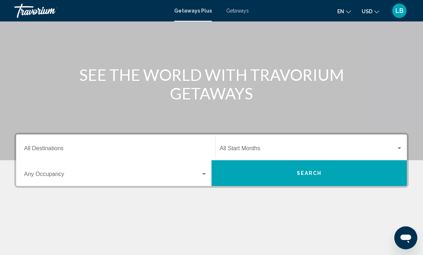
scroll to position [56, 0]
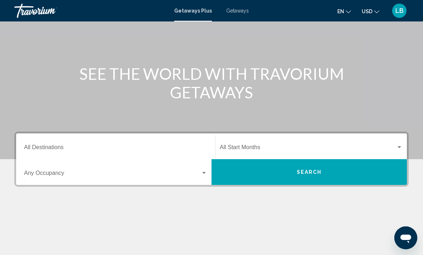
click at [57, 147] on input "Destination All Destinations" at bounding box center [115, 149] width 183 height 6
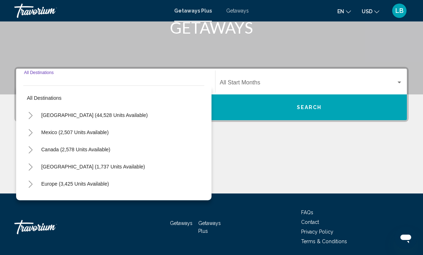
scroll to position [124, 0]
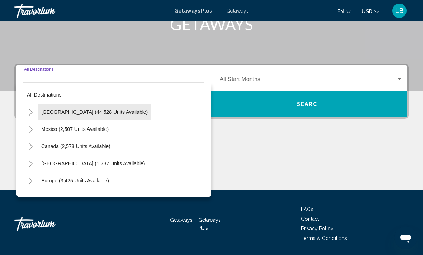
click at [117, 114] on span "United States (44,528 units available)" at bounding box center [94, 112] width 106 height 6
type input "**********"
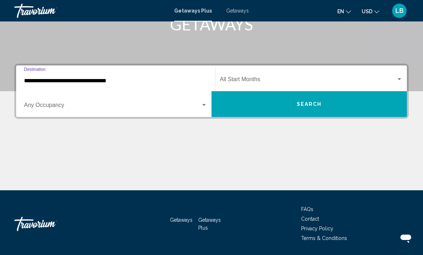
click at [264, 82] on span "Search widget" at bounding box center [308, 81] width 176 height 6
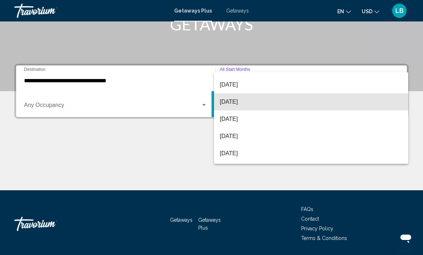
scroll to position [34, 0]
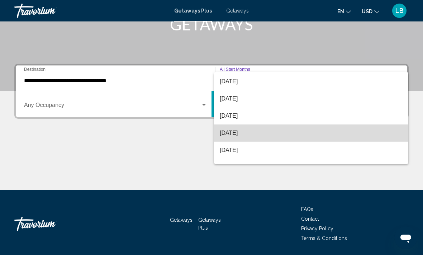
click at [246, 134] on span "[DATE]" at bounding box center [311, 133] width 183 height 17
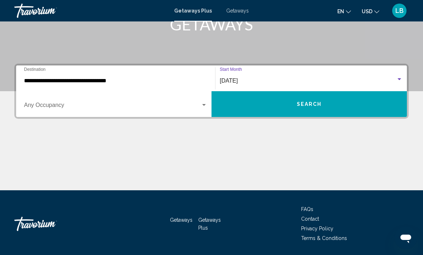
click at [204, 107] on div "Search widget" at bounding box center [204, 105] width 6 height 6
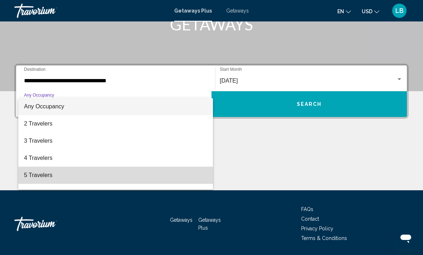
click at [42, 176] on span "5 Travelers" at bounding box center [115, 175] width 183 height 17
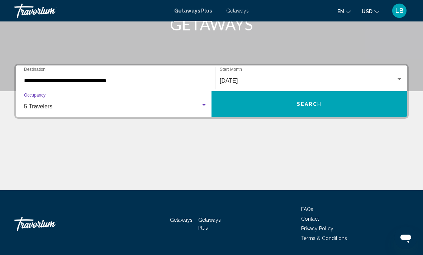
click at [337, 106] on button "Search" at bounding box center [308, 104] width 195 height 26
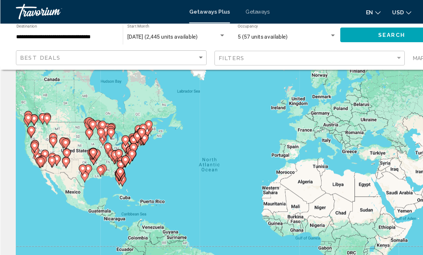
scroll to position [11, 0]
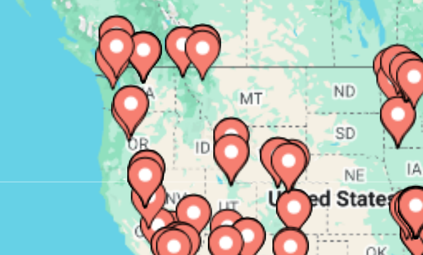
click at [37, 60] on div "To activate drag with keyboard, press Alt + Enter. Once in keyboard drag state,…" at bounding box center [211, 167] width 394 height 215
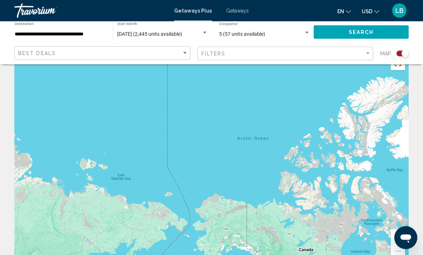
scroll to position [0, 0]
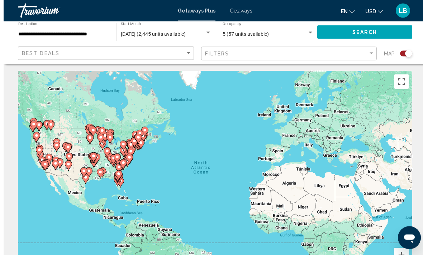
scroll to position [0, 0]
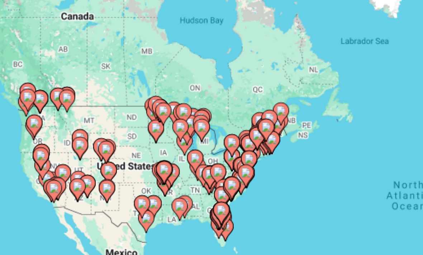
click at [38, 154] on gmp-advanced-marker "Main content" at bounding box center [41, 159] width 7 height 11
click at [27, 71] on div "To navigate, press the arrow keys. To activate drag with keyboard, press Alt + …" at bounding box center [211, 178] width 394 height 215
click at [29, 147] on icon "Main content" at bounding box center [32, 151] width 6 height 9
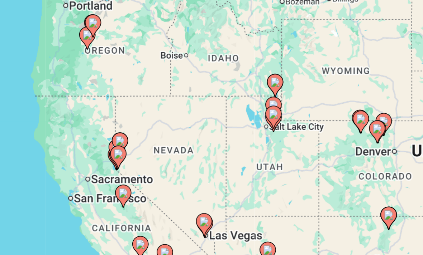
click at [246, 177] on image "Main content" at bounding box center [248, 179] width 4 height 4
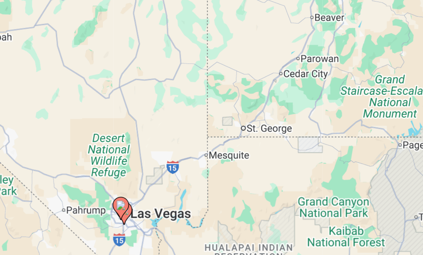
type input "**********"
click at [208, 169] on icon "Main content" at bounding box center [211, 173] width 6 height 9
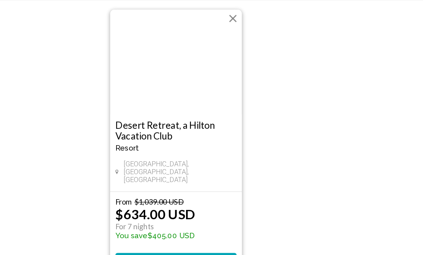
scroll to position [6, 0]
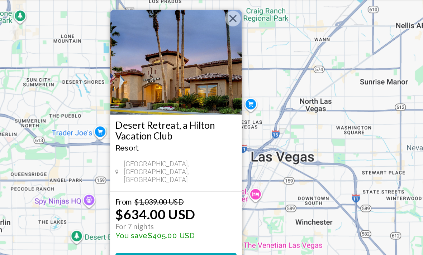
click at [190, 242] on span "View Resort" at bounding box center [211, 245] width 43 height 6
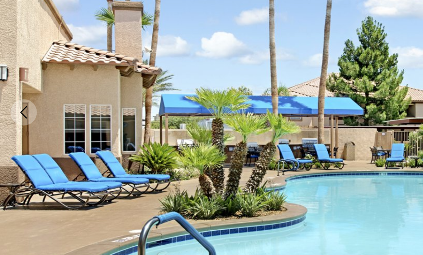
scroll to position [50, 0]
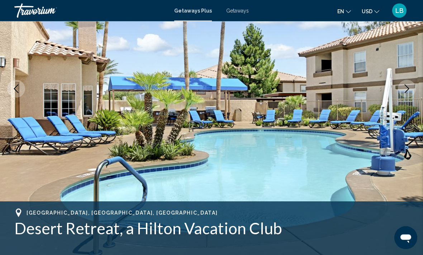
click at [407, 88] on icon "Next image" at bounding box center [406, 89] width 9 height 9
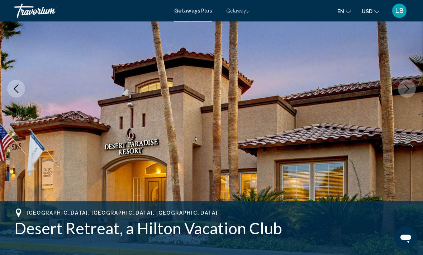
click at [407, 87] on icon "Next image" at bounding box center [406, 89] width 9 height 9
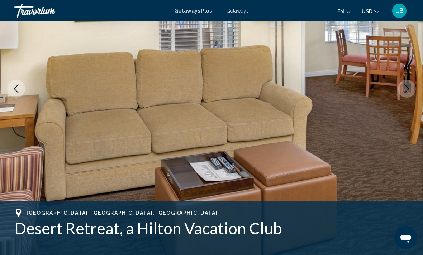
click at [408, 89] on icon "Next image" at bounding box center [406, 89] width 9 height 9
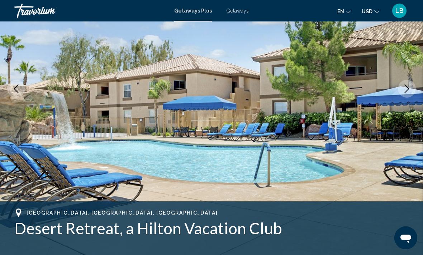
click at [409, 87] on icon "Next image" at bounding box center [406, 89] width 9 height 9
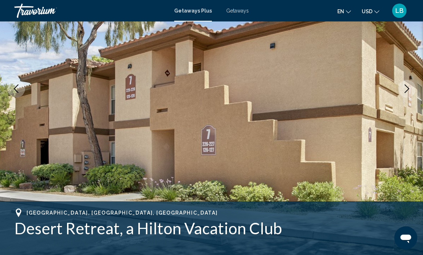
click at [407, 87] on icon "Next image" at bounding box center [406, 89] width 5 height 9
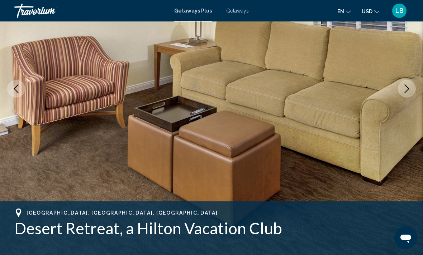
click at [403, 89] on icon "Next image" at bounding box center [406, 89] width 9 height 9
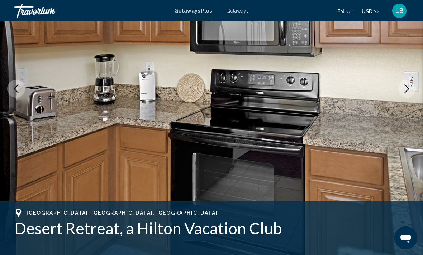
click at [412, 82] on button "Next image" at bounding box center [407, 89] width 18 height 18
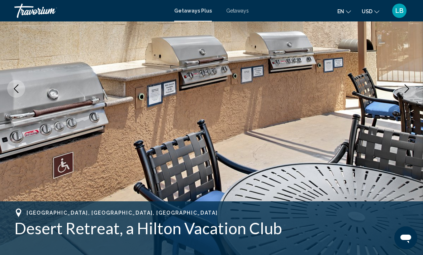
click at [407, 89] on icon "Next image" at bounding box center [406, 89] width 9 height 9
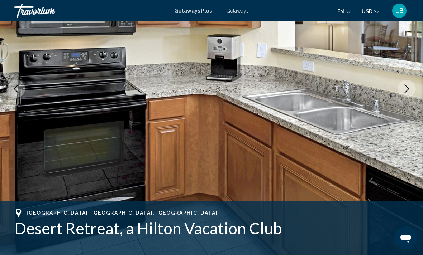
click at [407, 91] on icon "Next image" at bounding box center [406, 89] width 5 height 9
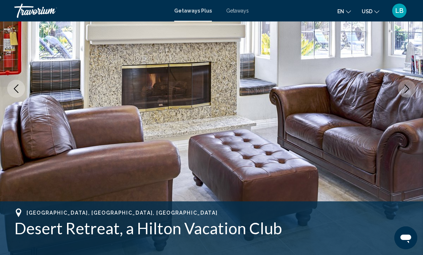
click at [405, 90] on icon "Next image" at bounding box center [406, 89] width 9 height 9
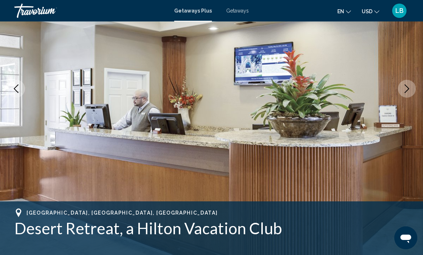
click at [405, 91] on icon "Next image" at bounding box center [406, 89] width 9 height 9
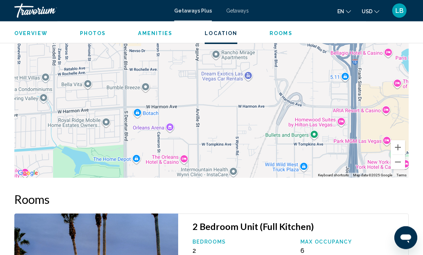
scroll to position [1034, 0]
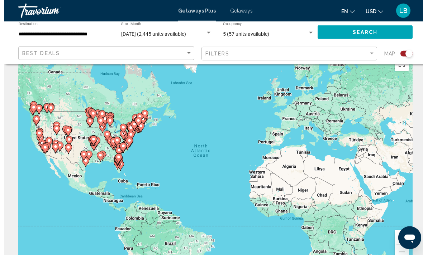
scroll to position [18, 0]
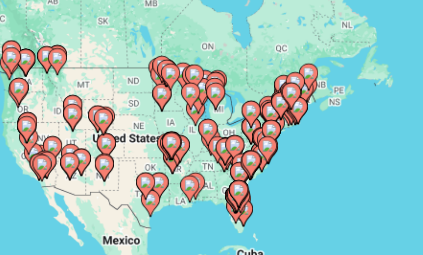
click at [103, 140] on gmp-advanced-marker "Main content" at bounding box center [106, 145] width 7 height 11
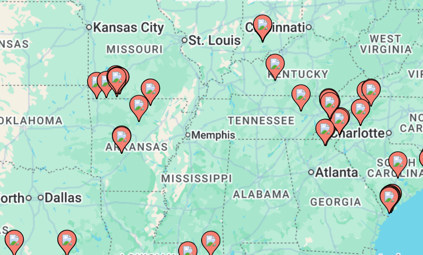
click at [105, 53] on div "To activate drag with keyboard, press Alt + Enter. Once in keyboard drag state,…" at bounding box center [211, 160] width 394 height 215
click at [198, 137] on icon "Main content" at bounding box center [201, 141] width 6 height 9
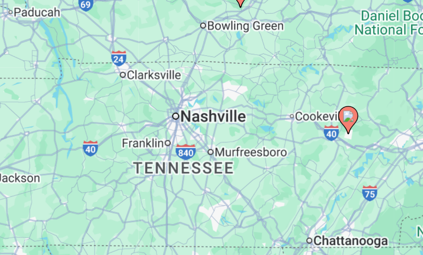
click at [255, 125] on image "Main content" at bounding box center [257, 127] width 4 height 4
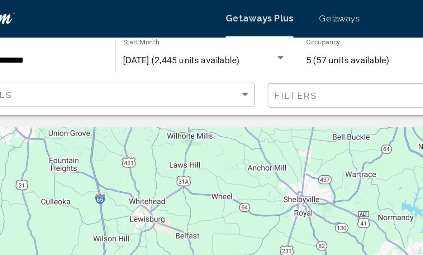
scroll to position [0, 0]
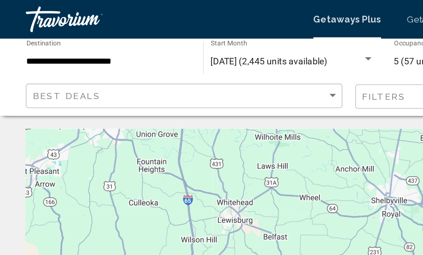
click at [70, 34] on input "**********" at bounding box center [60, 35] width 91 height 6
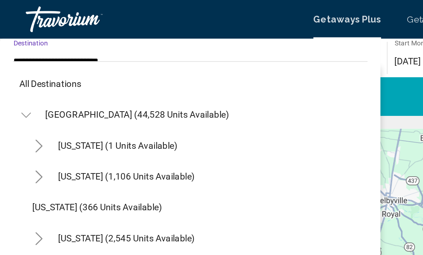
scroll to position [610, 0]
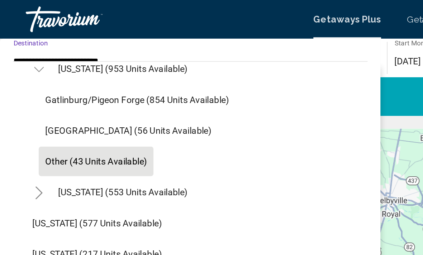
click at [91, 38] on span "[US_STATE] (953 units available)" at bounding box center [68, 38] width 72 height 6
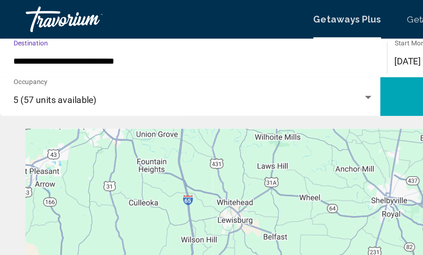
click at [69, 36] on input "**********" at bounding box center [108, 35] width 200 height 6
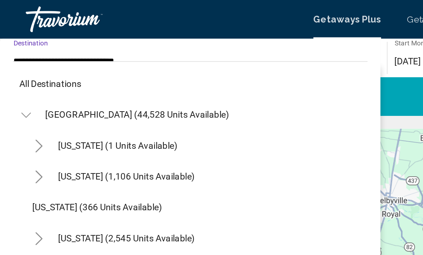
scroll to position [558, 0]
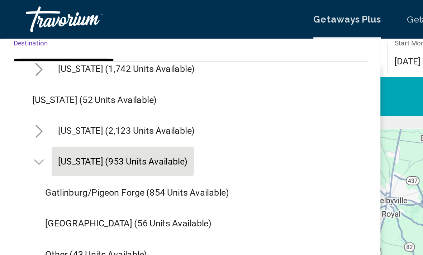
click at [82, 107] on span "Gatlinburg/Pigeon Forge (854 units available)" at bounding box center [76, 107] width 102 height 6
type input "**********"
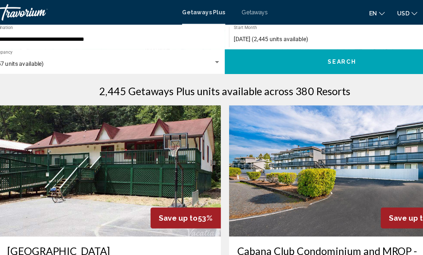
scroll to position [226, 0]
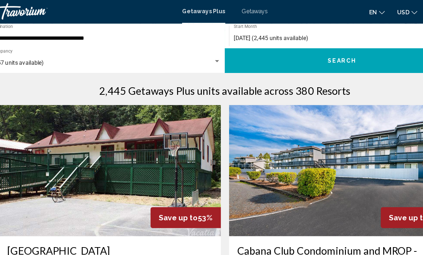
click at [50, 34] on input "**********" at bounding box center [108, 35] width 200 height 6
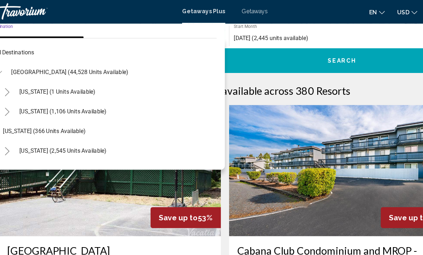
scroll to position [576, 0]
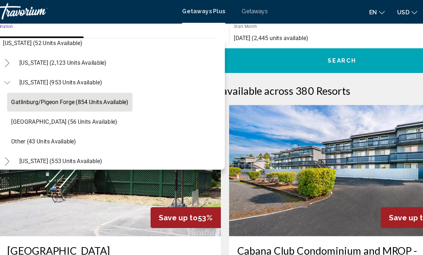
click at [78, 91] on span "Gatlinburg/Pigeon Forge (854 units available)" at bounding box center [76, 90] width 102 height 6
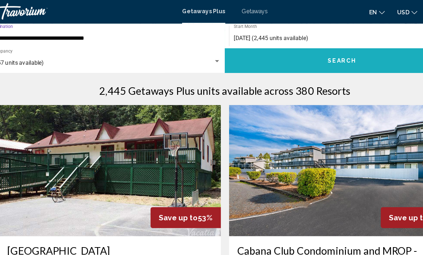
click at [247, 50] on button "Search" at bounding box center [313, 53] width 204 height 21
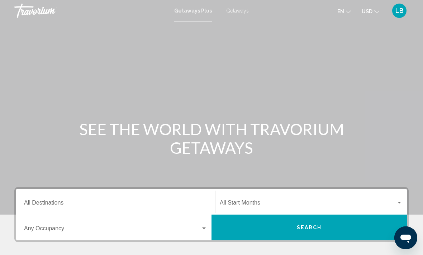
click at [63, 203] on input "Destination All Destinations" at bounding box center [115, 204] width 183 height 6
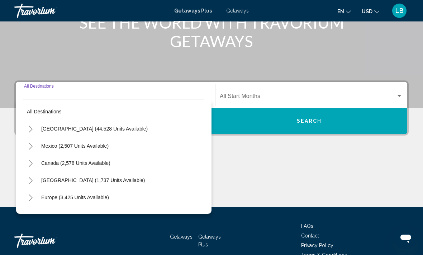
scroll to position [146, 0]
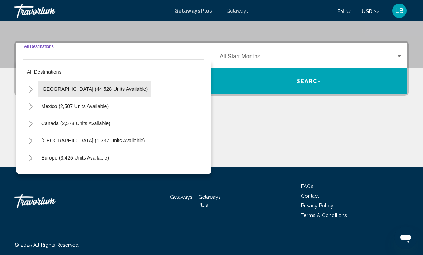
click at [101, 88] on span "[GEOGRAPHIC_DATA] (44,528 units available)" at bounding box center [94, 89] width 106 height 6
type input "**********"
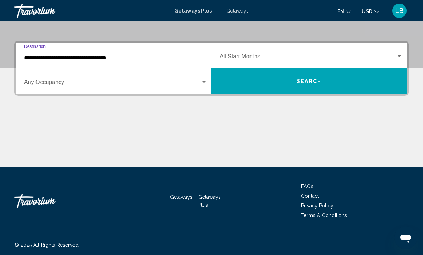
click at [77, 77] on div "Occupancy Any Occupancy" at bounding box center [115, 81] width 183 height 23
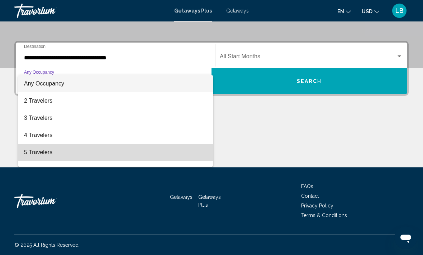
click at [51, 150] on span "5 Travelers" at bounding box center [115, 152] width 183 height 17
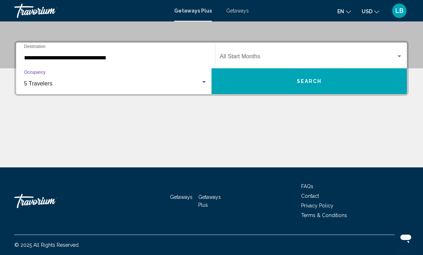
click at [256, 55] on span "Search widget" at bounding box center [308, 58] width 176 height 6
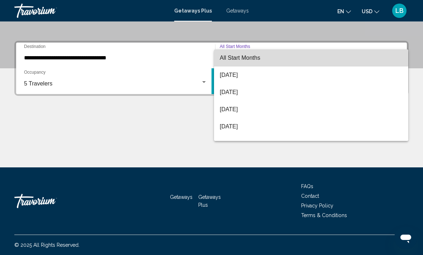
click at [238, 58] on span "All Start Months" at bounding box center [240, 58] width 40 height 6
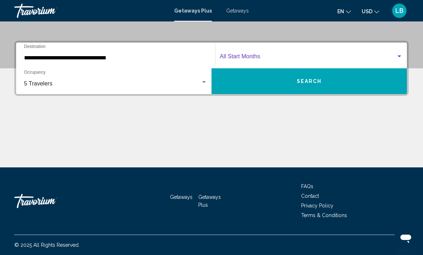
click at [299, 79] on span "Search" at bounding box center [309, 82] width 25 height 6
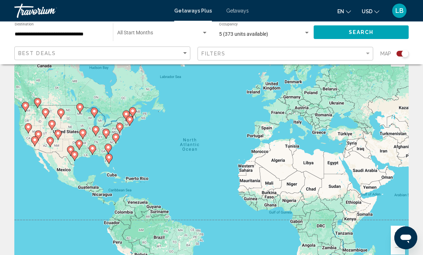
scroll to position [23, 0]
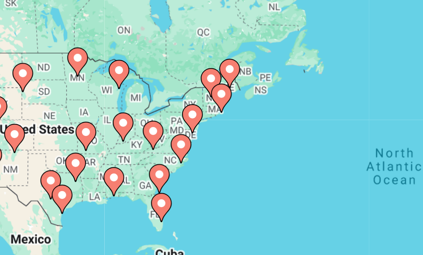
click at [45, 54] on div "To activate drag with keyboard, press Alt + Enter. Once in keyboard drag state,…" at bounding box center [211, 156] width 394 height 215
click at [44, 55] on div "To activate drag with keyboard, press Alt + Enter. Once in keyboard drag state,…" at bounding box center [211, 156] width 394 height 215
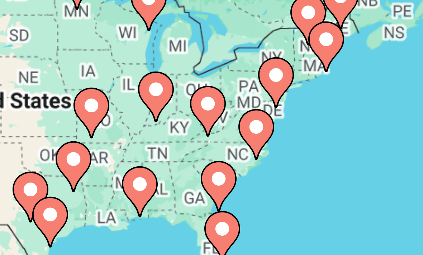
click at [33, 49] on div "To activate drag with keyboard, press Alt + Enter. Once in keyboard drag state,…" at bounding box center [211, 156] width 394 height 215
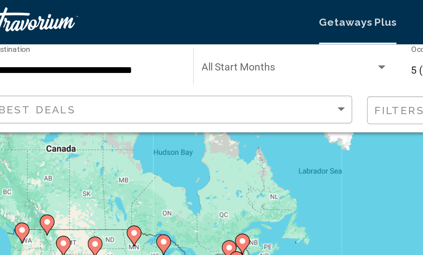
scroll to position [0, 0]
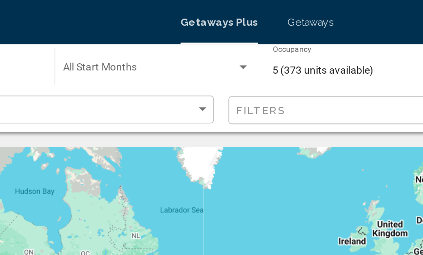
click at [201, 34] on div "Search widget" at bounding box center [204, 33] width 6 height 6
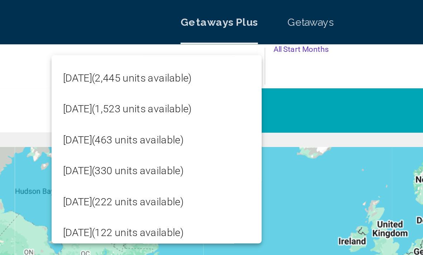
scroll to position [75, 0]
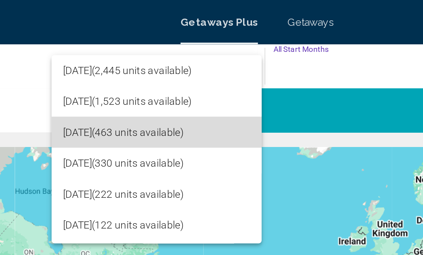
click at [117, 63] on span "February 2026 (463 units available)" at bounding box center [162, 64] width 91 height 15
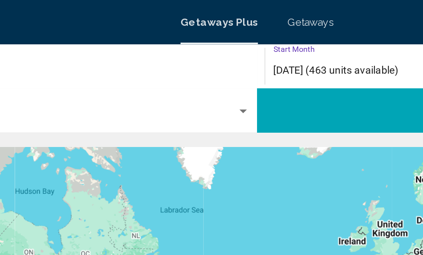
click at [219, 32] on span "February 2026 (463 units available)" at bounding box center [249, 34] width 61 height 6
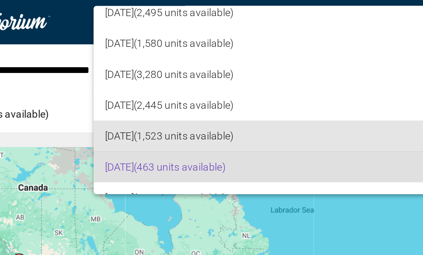
scroll to position [34, 0]
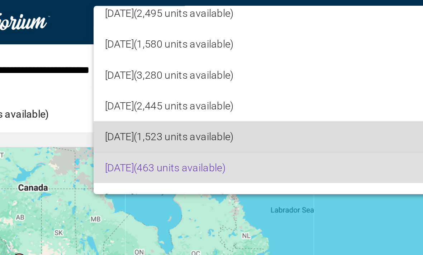
click at [100, 68] on span "January 2026 (1,523 units available)" at bounding box center [184, 66] width 200 height 15
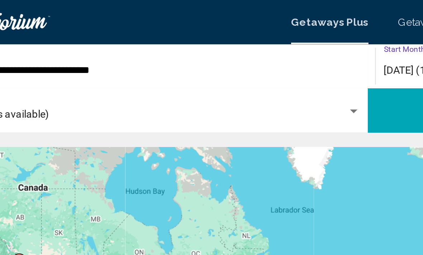
click at [219, 35] on span "January 2026 (1,523 units available)" at bounding box center [251, 34] width 65 height 6
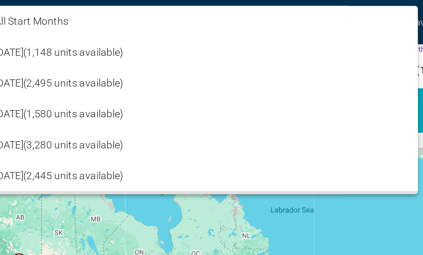
scroll to position [66, 0]
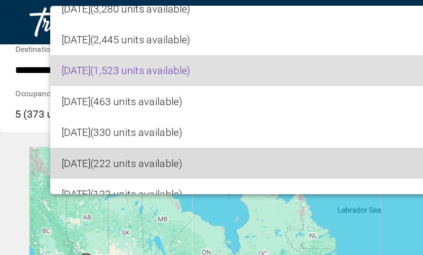
click at [80, 81] on span "April 2026 (222 units available)" at bounding box center [130, 79] width 200 height 15
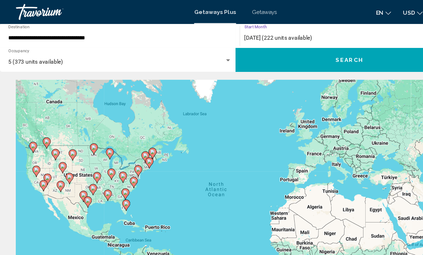
click at [293, 47] on button "Search" at bounding box center [313, 53] width 204 height 21
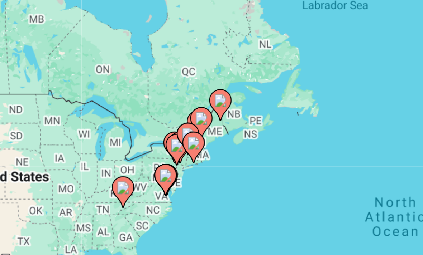
click at [107, 159] on image "Main content" at bounding box center [109, 161] width 4 height 4
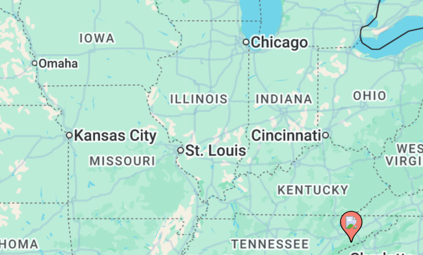
click at [209, 170] on image "Main content" at bounding box center [211, 172] width 4 height 4
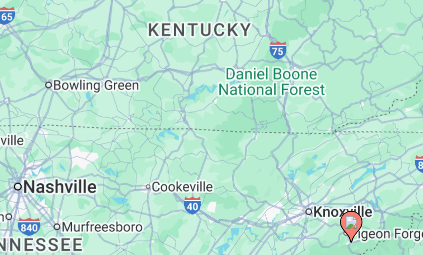
type input "**********"
click at [209, 170] on image "Main content" at bounding box center [211, 172] width 4 height 4
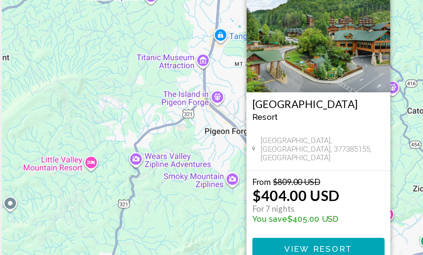
scroll to position [16, 0]
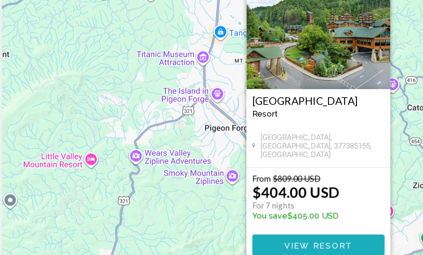
click at [196, 232] on span "View Resort" at bounding box center [211, 235] width 43 height 6
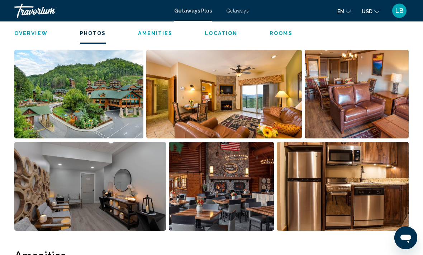
scroll to position [470, 0]
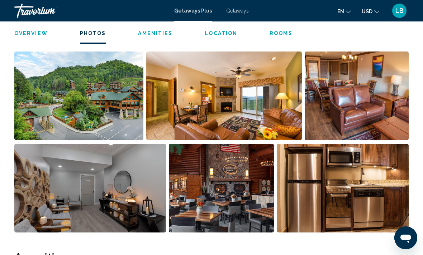
click at [156, 35] on span "Amenities" at bounding box center [155, 33] width 34 height 6
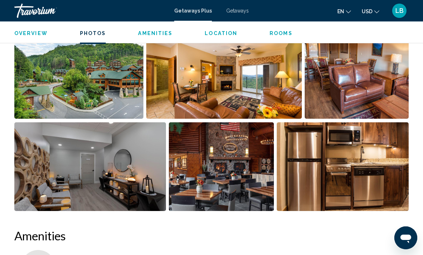
scroll to position [491, 0]
click at [111, 71] on img "Open full-screen image slider" at bounding box center [78, 74] width 129 height 89
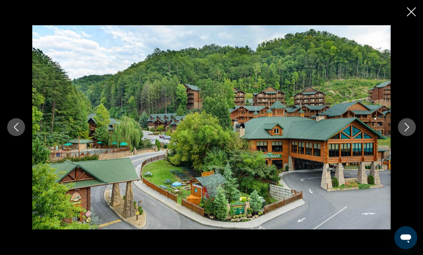
scroll to position [1208, 0]
click at [414, 13] on icon "Close slideshow" at bounding box center [411, 12] width 9 height 9
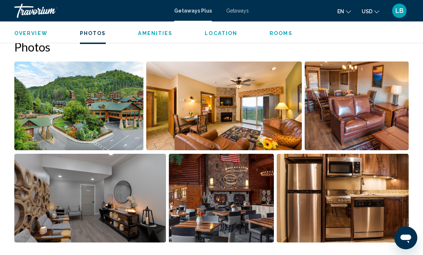
scroll to position [459, 0]
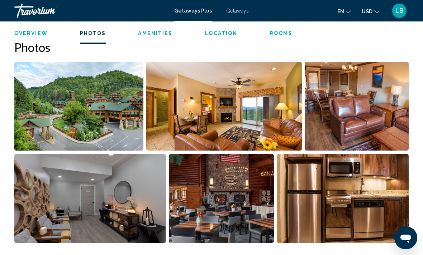
click at [279, 30] on span "Rooms" at bounding box center [280, 33] width 23 height 6
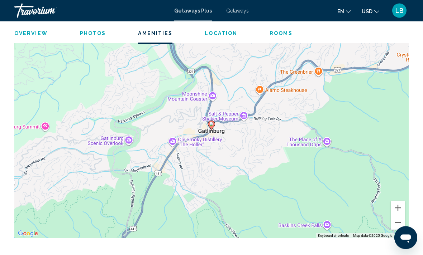
scroll to position [1271, 0]
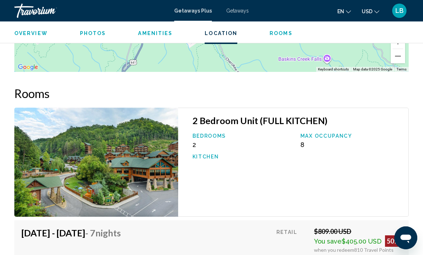
click at [220, 32] on span "Location" at bounding box center [221, 33] width 33 height 6
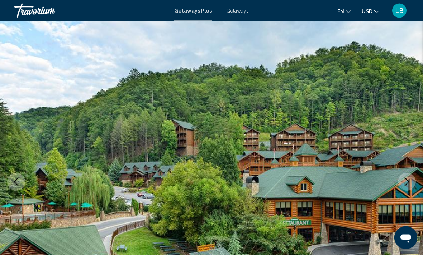
scroll to position [0, 0]
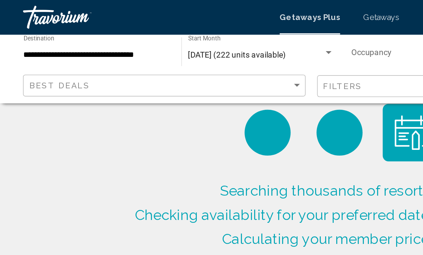
click at [83, 33] on input "**********" at bounding box center [60, 35] width 91 height 6
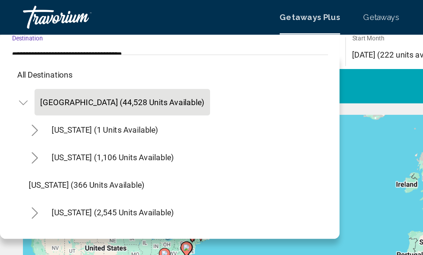
click at [84, 64] on span "[GEOGRAPHIC_DATA] (44,528 units available)" at bounding box center [76, 64] width 102 height 6
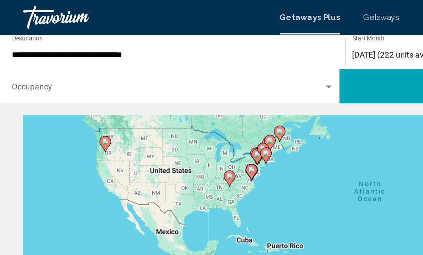
click at [77, 108] on div "To activate drag with keyboard, press Alt + Enter. Once in keyboard drag state,…" at bounding box center [211, 179] width 394 height 215
click at [239, 32] on span "April 2026 (222 units available)" at bounding box center [249, 34] width 61 height 6
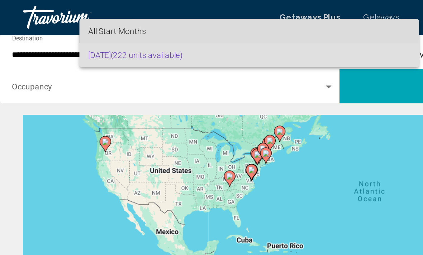
click at [87, 20] on span "All Start Months" at bounding box center [73, 19] width 36 height 6
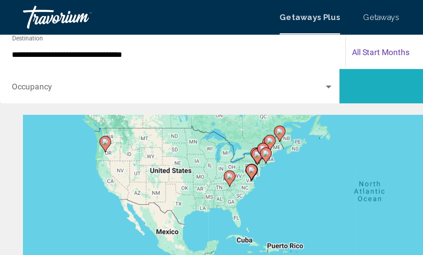
click at [229, 50] on button "Search" at bounding box center [313, 53] width 204 height 21
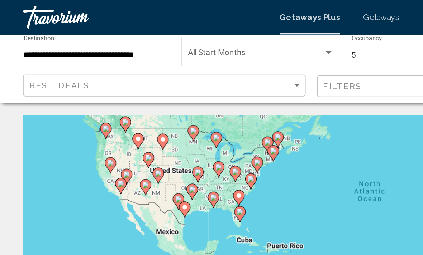
click at [78, 104] on div "To activate drag with keyboard, press Alt + Enter. Once in keyboard drag state,…" at bounding box center [211, 179] width 394 height 215
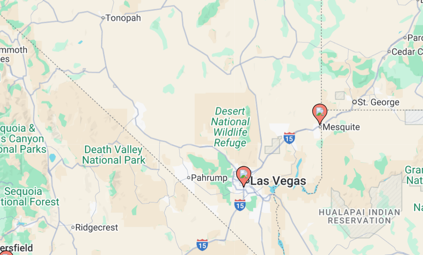
type input "**********"
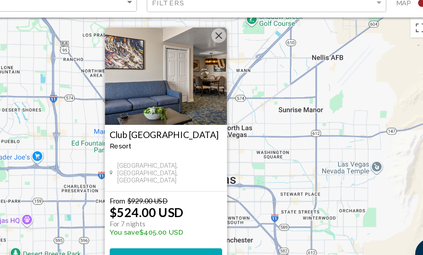
scroll to position [13, 0]
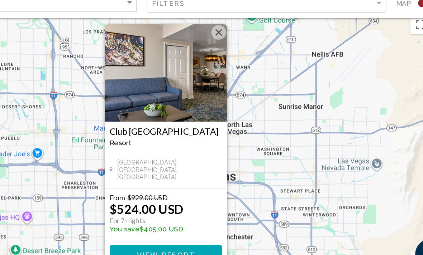
click at [245, 70] on button "Close" at bounding box center [250, 75] width 11 height 11
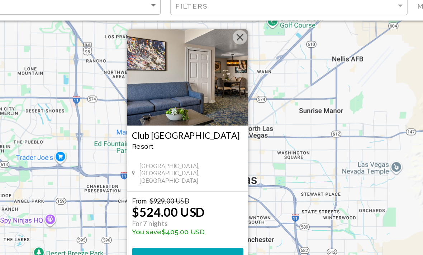
scroll to position [14, 0]
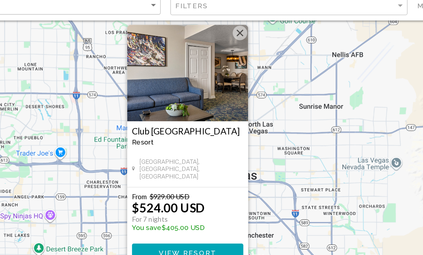
click at [244, 68] on button "Close" at bounding box center [249, 73] width 11 height 11
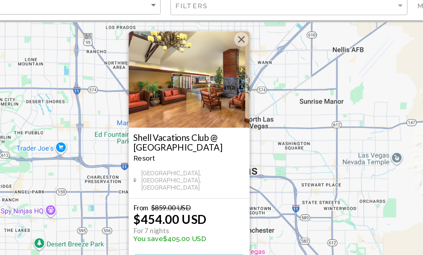
scroll to position [6, 0]
click at [190, 242] on span "View Resort" at bounding box center [211, 245] width 43 height 6
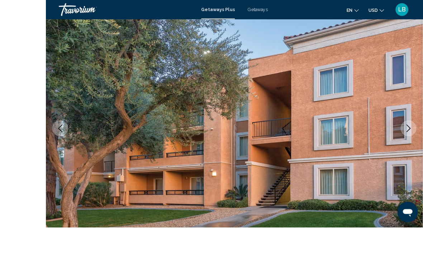
scroll to position [72, 0]
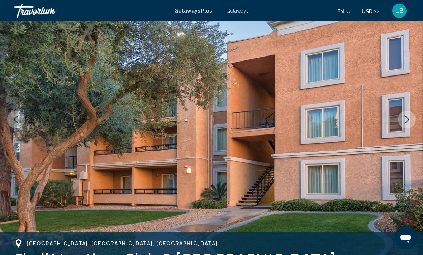
click at [413, 117] on button "Next image" at bounding box center [407, 120] width 18 height 18
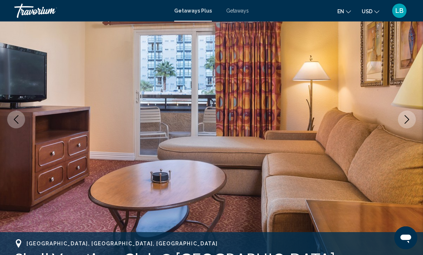
click at [404, 117] on icon "Next image" at bounding box center [406, 119] width 9 height 9
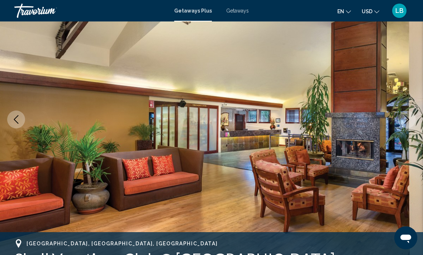
click at [409, 119] on icon "Next image" at bounding box center [406, 119] width 9 height 9
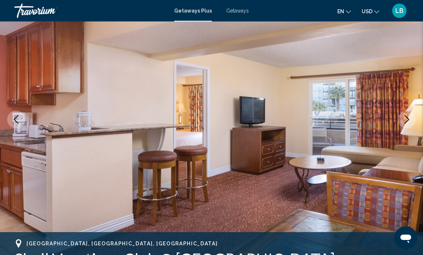
click at [405, 121] on icon "Next image" at bounding box center [406, 119] width 9 height 9
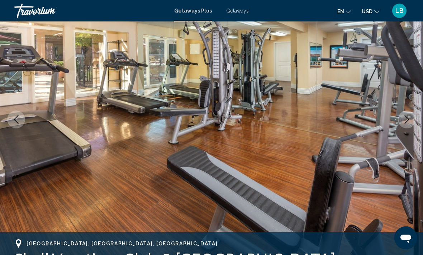
click at [408, 117] on icon "Next image" at bounding box center [406, 119] width 9 height 9
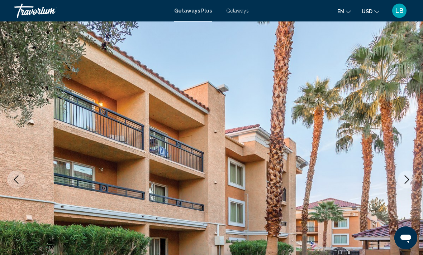
scroll to position [0, 0]
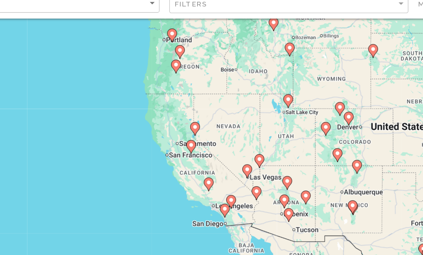
scroll to position [21, 0]
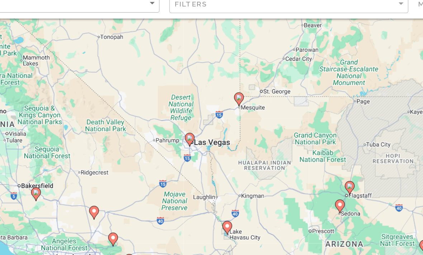
type input "**********"
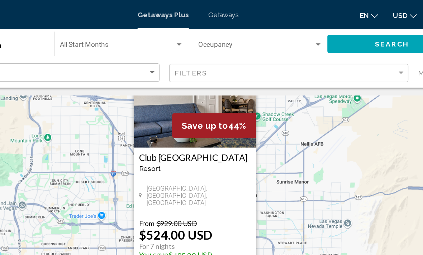
scroll to position [0, 0]
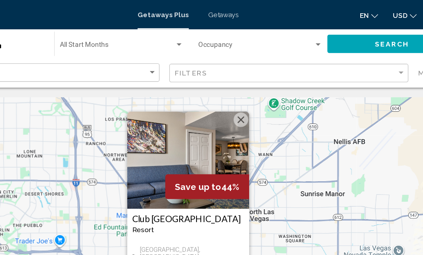
click at [245, 90] on button "Close" at bounding box center [250, 88] width 11 height 11
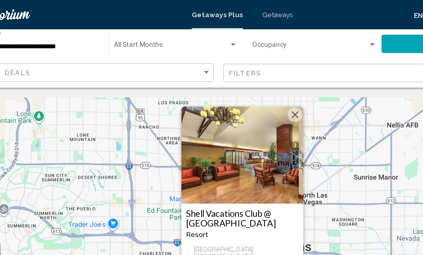
click at [245, 90] on button "Close" at bounding box center [250, 84] width 11 height 11
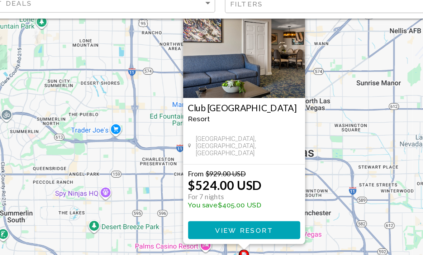
scroll to position [31, 0]
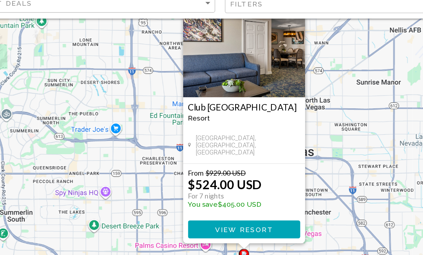
click at [190, 217] on span "View Resort" at bounding box center [211, 220] width 43 height 6
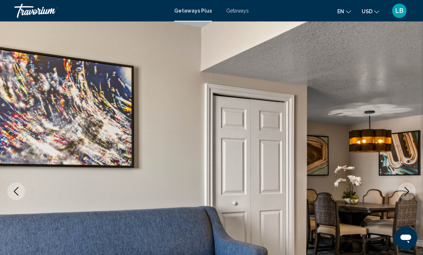
click at [412, 189] on button "Next image" at bounding box center [407, 192] width 18 height 18
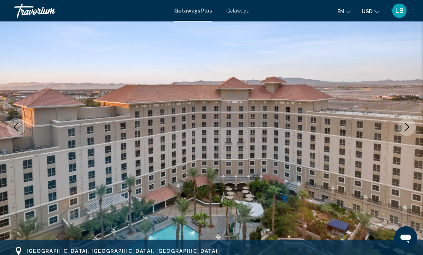
scroll to position [64, 0]
click at [405, 125] on icon "Next image" at bounding box center [406, 127] width 9 height 9
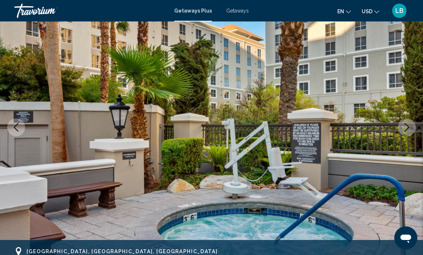
click at [407, 125] on icon "Next image" at bounding box center [406, 127] width 9 height 9
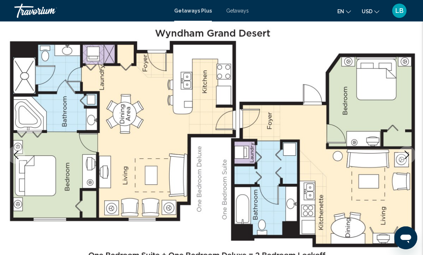
scroll to position [36, 0]
click at [408, 152] on icon "Next image" at bounding box center [406, 155] width 9 height 9
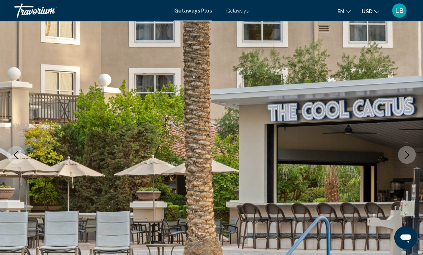
scroll to position [37, 0]
click at [408, 155] on icon "Next image" at bounding box center [406, 155] width 5 height 9
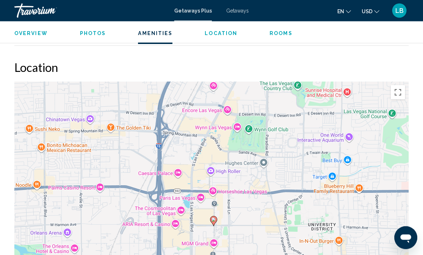
scroll to position [1157, 0]
click at [236, 128] on div "To activate drag with keyboard, press Alt + Enter. Once in keyboard drag state,…" at bounding box center [211, 189] width 394 height 215
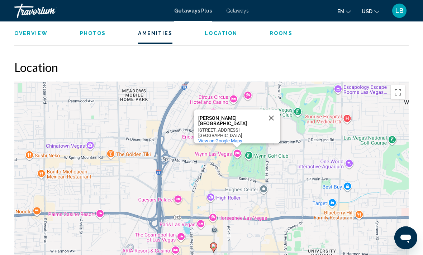
click at [272, 112] on button "Close" at bounding box center [271, 118] width 17 height 17
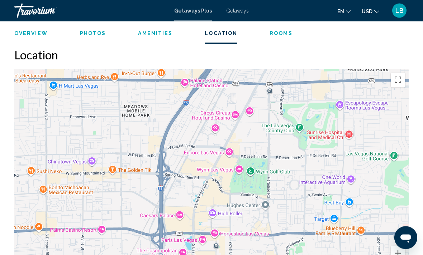
scroll to position [1169, 0]
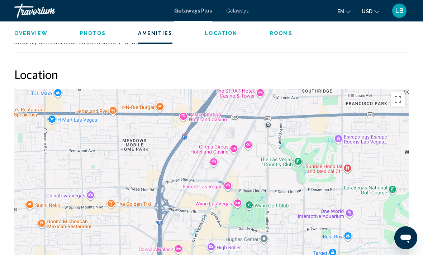
click at [403, 100] on button "Toggle fullscreen view" at bounding box center [397, 99] width 14 height 14
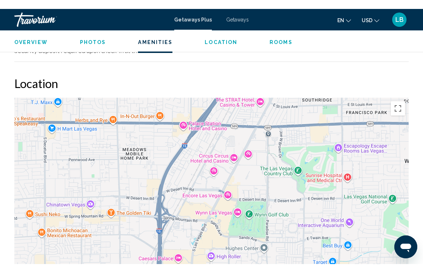
scroll to position [9, 0]
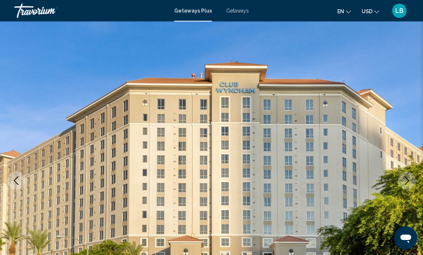
scroll to position [0, 0]
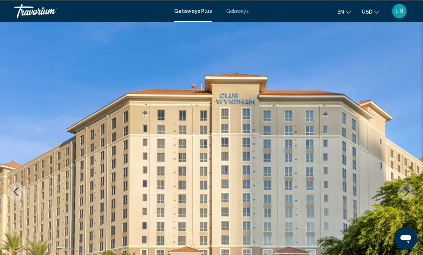
click at [240, 13] on span "Getaways" at bounding box center [237, 11] width 23 height 6
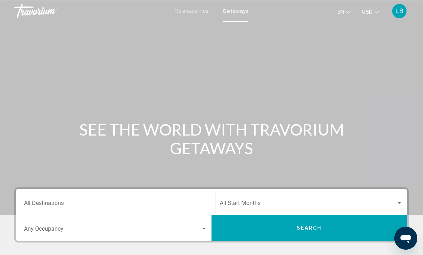
click at [72, 203] on input "Destination All Destinations" at bounding box center [115, 204] width 183 height 6
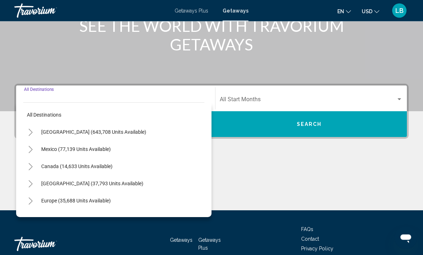
scroll to position [146, 0]
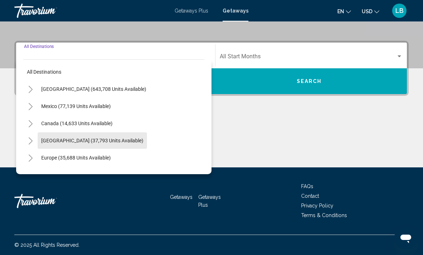
click at [98, 141] on span "Caribbean & Atlantic Islands (37,793 units available)" at bounding box center [92, 141] width 102 height 6
type input "**********"
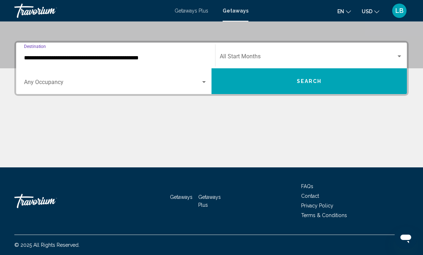
click at [188, 81] on span "Search widget" at bounding box center [112, 84] width 177 height 6
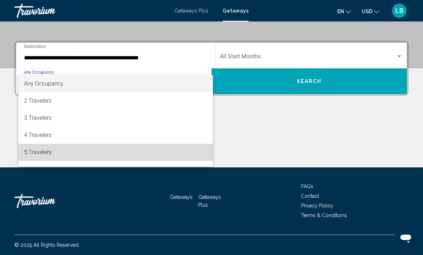
click at [45, 154] on span "5 Travelers" at bounding box center [115, 152] width 183 height 17
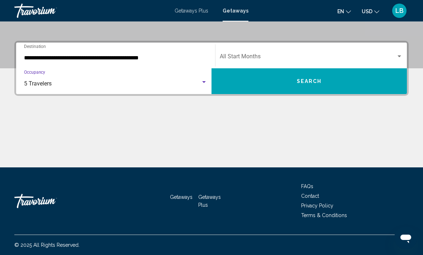
click at [264, 55] on span "Search widget" at bounding box center [308, 58] width 176 height 6
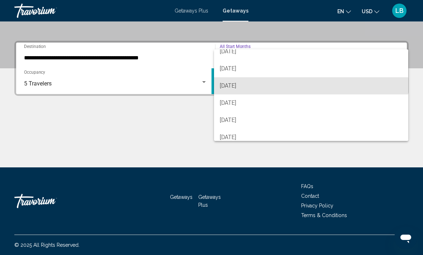
scroll to position [26, 0]
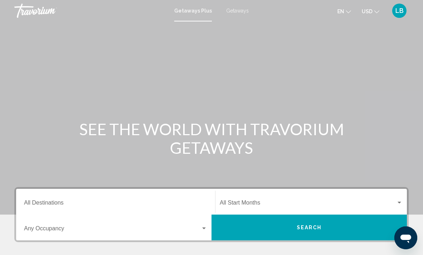
click at [239, 10] on span "Getaways" at bounding box center [237, 11] width 23 height 6
click at [83, 201] on input "Destination All Destinations" at bounding box center [115, 204] width 183 height 6
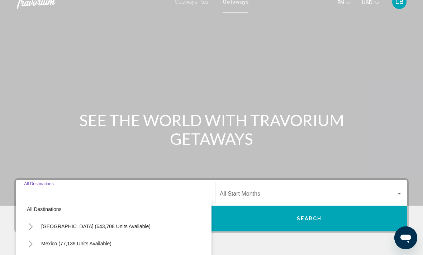
scroll to position [9, 0]
